Goal: Task Accomplishment & Management: Use online tool/utility

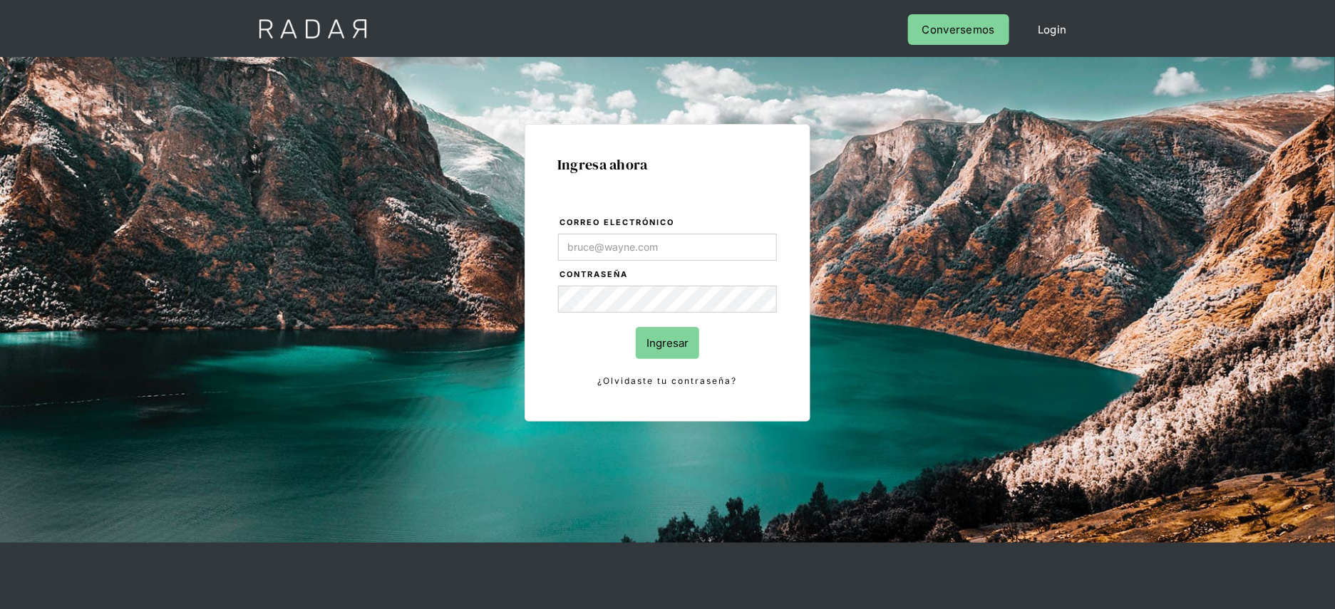
type input "[PERSON_NAME][EMAIL_ADDRESS][DOMAIN_NAME]"
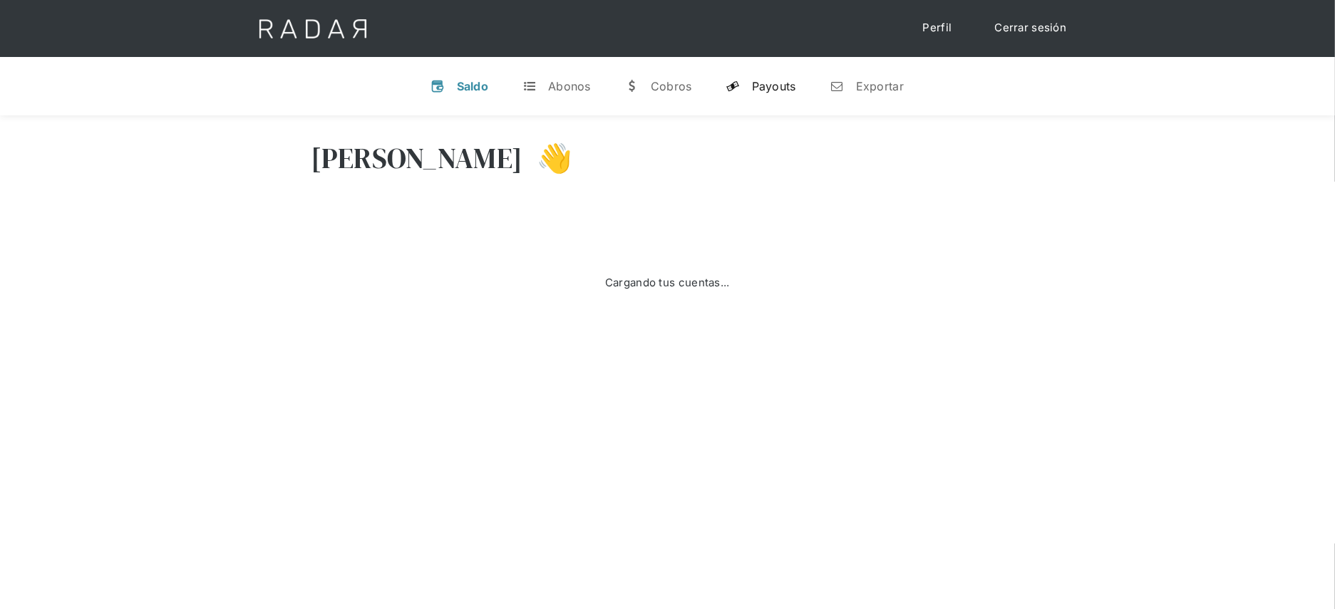
click at [776, 99] on link "y Payouts" at bounding box center [761, 86] width 93 height 37
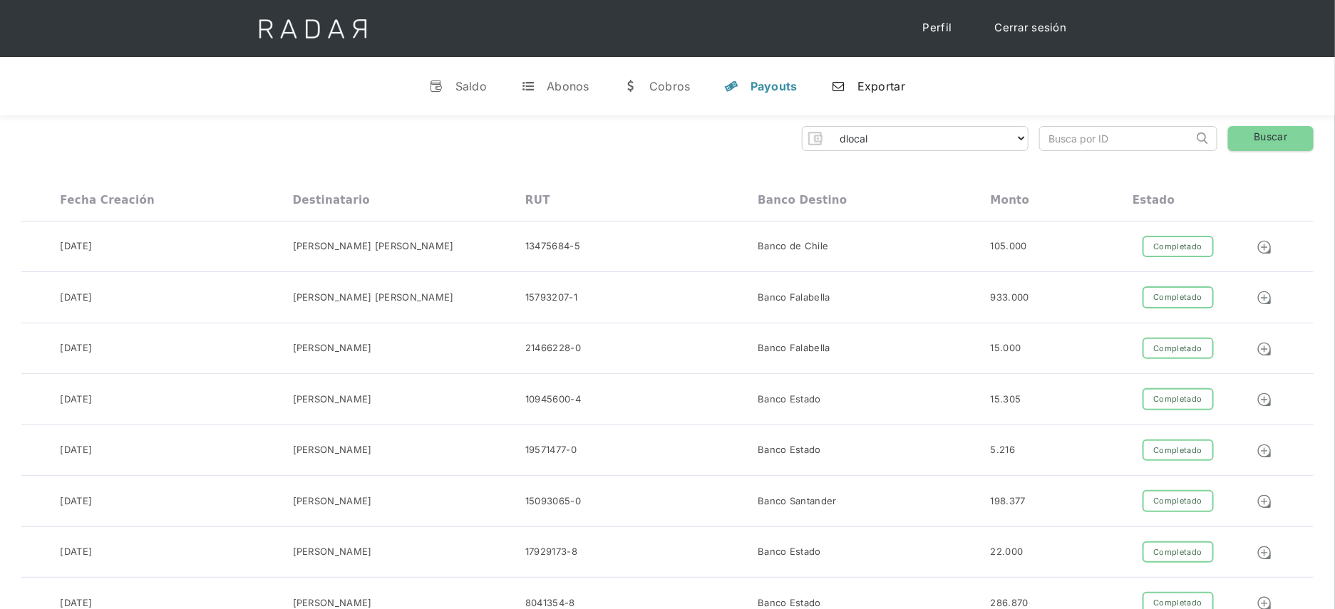
click at [846, 85] on link "n Exportar" at bounding box center [868, 86] width 96 height 37
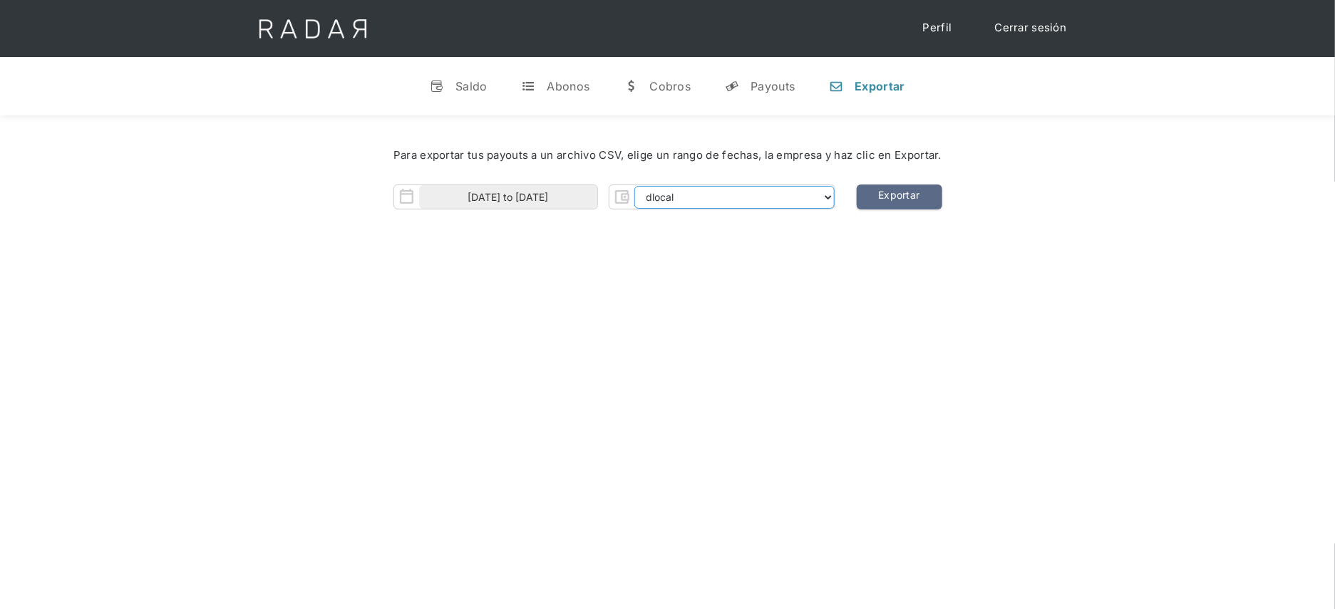
click at [676, 203] on select "dlocal demergechile fcacl2 remitee clpro [PERSON_NAME] urigol radar-cliente rad…" at bounding box center [734, 197] width 200 height 23
select select "prontopaga"
click at [579, 193] on input "[DATE] to [DATE]" at bounding box center [508, 197] width 178 height 24
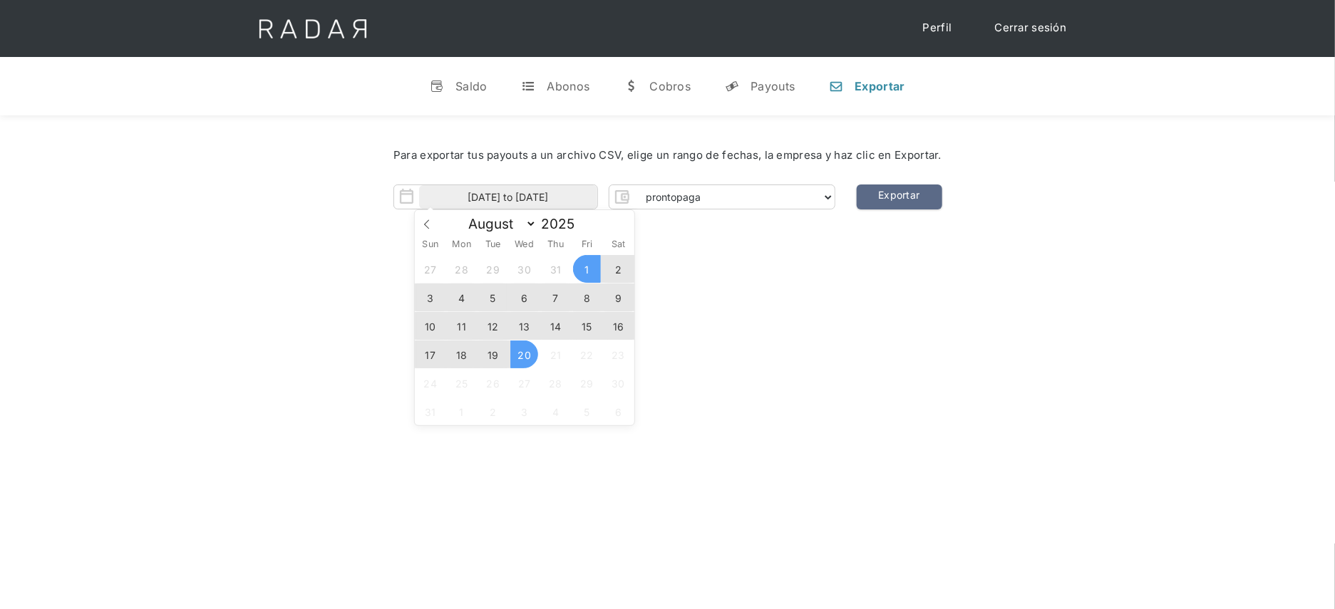
click at [494, 356] on span "19" at bounding box center [493, 355] width 28 height 28
type input "[DATE]"
click at [764, 310] on div "[PERSON_NAME] 👋 Cargando tus cuentas... Nombre de la empresa • [GEOGRAPHIC_DATA…" at bounding box center [667, 419] width 1335 height 609
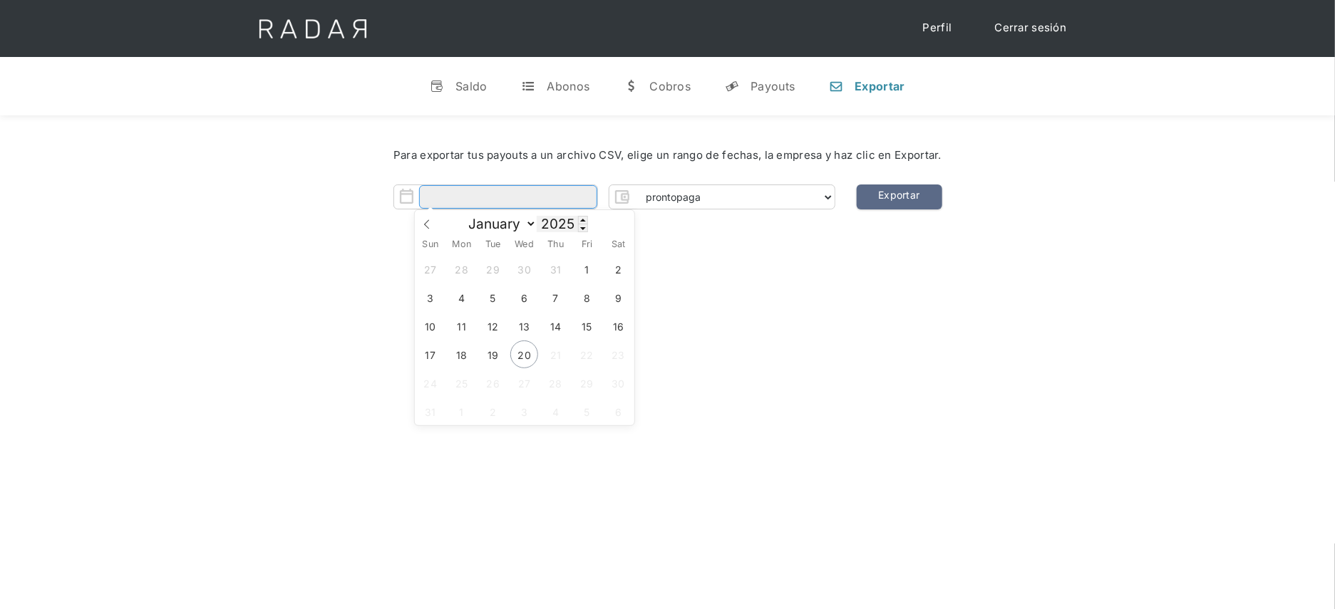
click at [566, 203] on input "Form" at bounding box center [508, 197] width 178 height 24
click at [496, 360] on span "19" at bounding box center [493, 355] width 28 height 28
type input "[DATE]"
click at [496, 360] on span "19" at bounding box center [493, 355] width 28 height 28
click at [624, 337] on div "[PERSON_NAME] 👋 Cargando tus cuentas... Nombre de la empresa • [GEOGRAPHIC_DATA…" at bounding box center [667, 419] width 1335 height 609
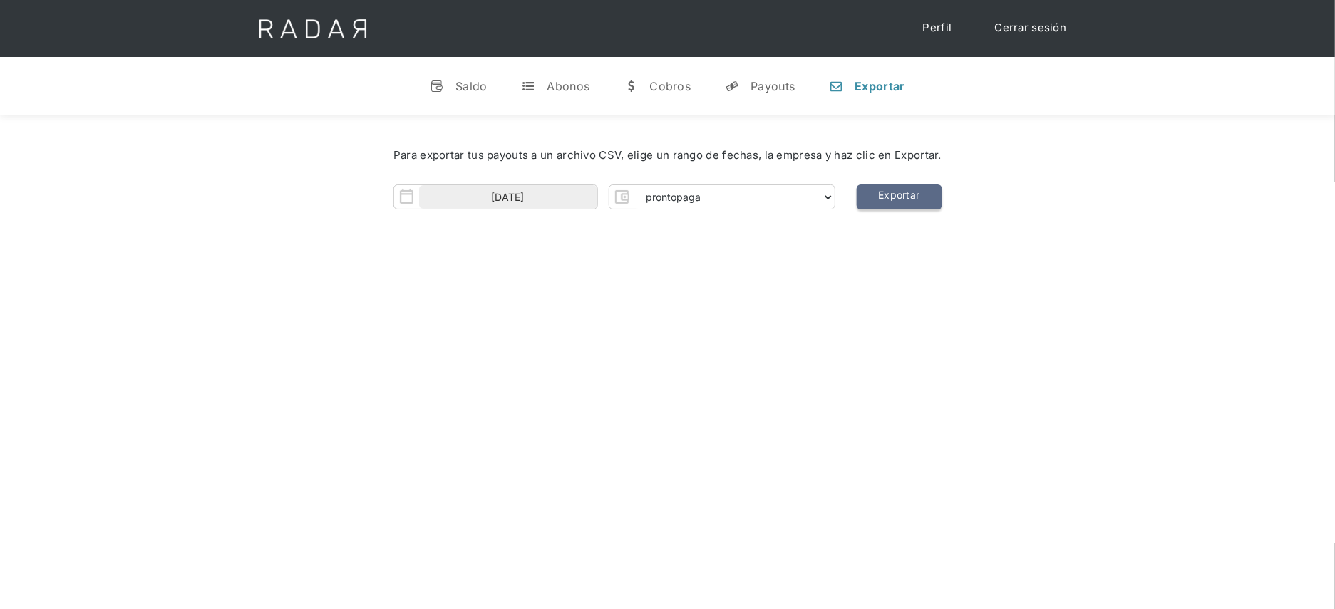
click at [902, 210] on link "Exportar" at bounding box center [900, 197] width 86 height 25
